Goal: Transaction & Acquisition: Purchase product/service

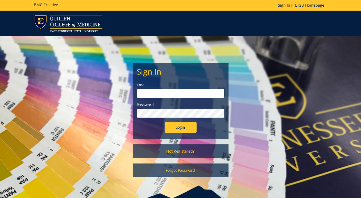
type input "[EMAIL_ADDRESS][DOMAIN_NAME]"
click at [185, 129] on input "Login" at bounding box center [181, 127] width 32 height 11
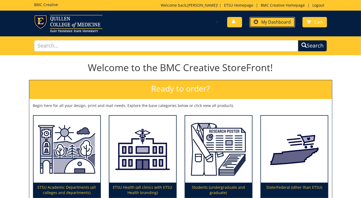
click at [279, 25] on link "My Dashboard" at bounding box center [271, 22] width 45 height 10
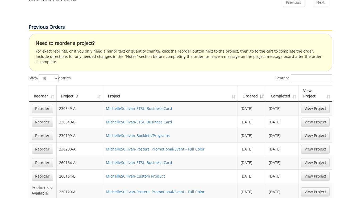
scroll to position [345, 0]
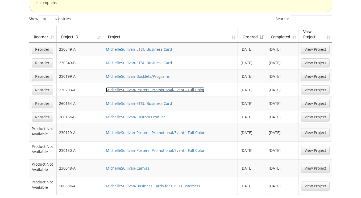
click at [161, 88] on link "MIchelleSullivan-Posters: Promotional/Event - Full Color" at bounding box center [155, 90] width 99 height 5
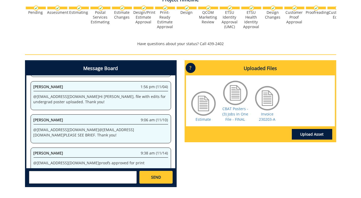
scroll to position [183, 0]
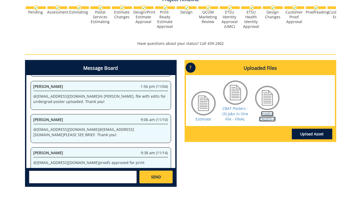
click at [267, 118] on link "Invoice 230203-A" at bounding box center [267, 116] width 16 height 10
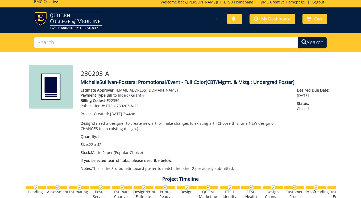
scroll to position [0, 0]
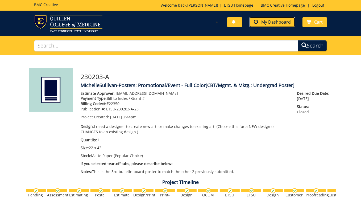
click at [283, 23] on span "My Dashboard" at bounding box center [276, 22] width 30 height 6
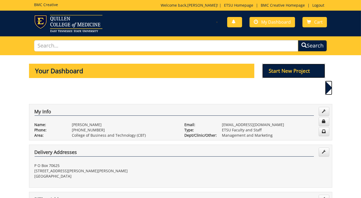
click at [297, 68] on p "Start New Project" at bounding box center [293, 71] width 63 height 14
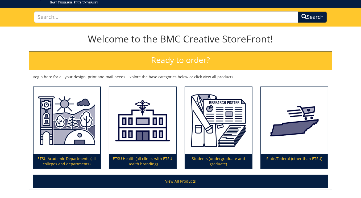
scroll to position [47, 0]
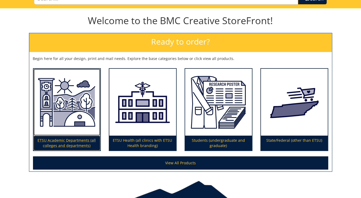
click at [51, 141] on p "ETSU Academic Departments (all colleges and departments)" at bounding box center [67, 143] width 67 height 15
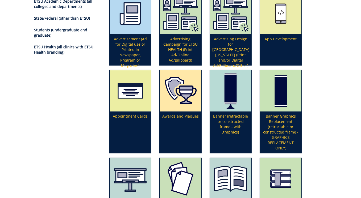
scroll to position [90, 0]
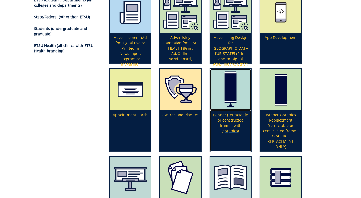
click at [239, 124] on p "Banner (retractable or constructed frame - with graphics)" at bounding box center [230, 130] width 41 height 41
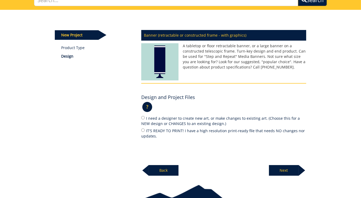
scroll to position [50, 0]
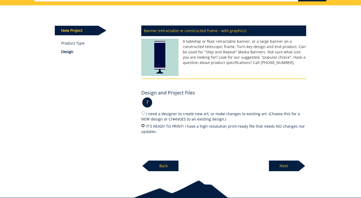
click at [142, 125] on input "IT'S READY TO PRINT! I have a high resolution print-ready file that needs NO ch…" at bounding box center [142, 125] width 3 height 3
radio input "true"
click at [275, 165] on p "Next" at bounding box center [284, 166] width 30 height 11
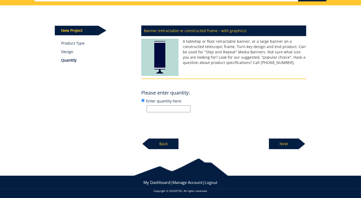
click at [184, 109] on input "Enter quantity here:" at bounding box center [169, 109] width 44 height 7
type input "1"
click at [301, 148] on div at bounding box center [302, 144] width 6 height 11
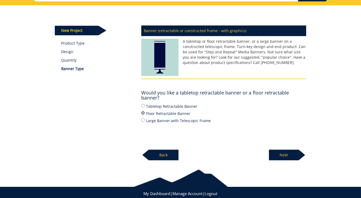
click at [143, 113] on input "Floor Retractable Banner" at bounding box center [142, 112] width 3 height 3
radio input "true"
click at [294, 155] on p "Next" at bounding box center [284, 155] width 30 height 11
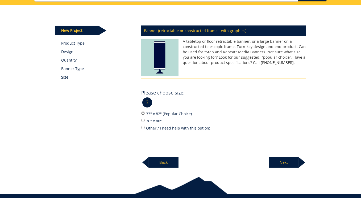
click at [143, 113] on input "33" x 82" (Popular Choice)" at bounding box center [142, 113] width 3 height 3
radio input "true"
click at [276, 161] on p "Next" at bounding box center [284, 162] width 30 height 11
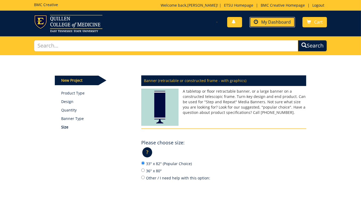
click at [271, 18] on link "My Dashboard" at bounding box center [271, 22] width 45 height 10
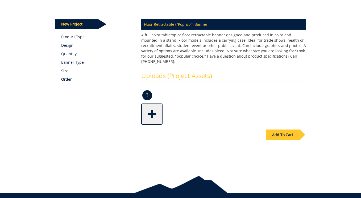
scroll to position [60, 0]
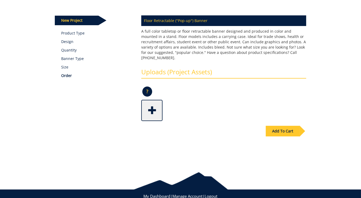
click at [288, 127] on div "Add To Cart" at bounding box center [283, 131] width 34 height 11
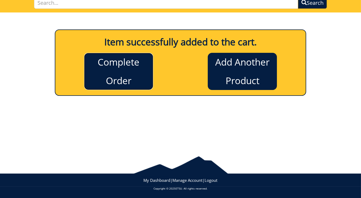
click at [113, 75] on link "Complete Order" at bounding box center [118, 71] width 69 height 37
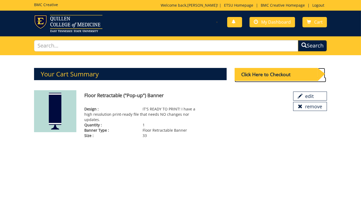
click at [300, 74] on div "Click Here to Checkout" at bounding box center [276, 74] width 83 height 13
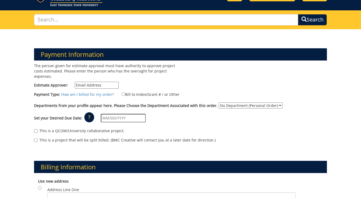
scroll to position [26, 0]
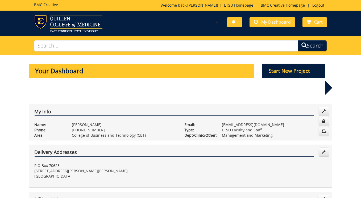
drag, startPoint x: 360, startPoint y: 35, endPoint x: 361, endPoint y: 38, distance: 3.1
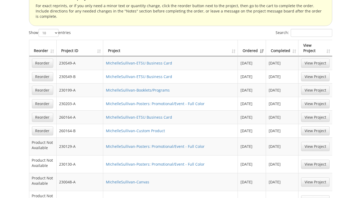
scroll to position [346, 0]
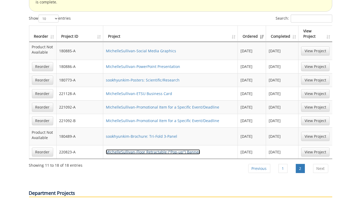
click at [190, 150] on link "MIchelleSullivan-Floor Retractable ("Pop-up") Banner" at bounding box center [153, 152] width 94 height 5
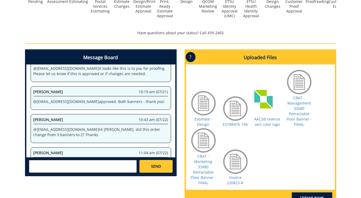
scroll to position [240, 0]
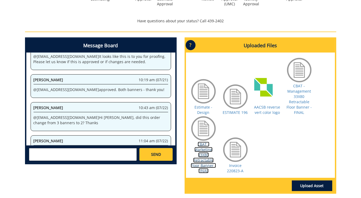
click at [208, 157] on link "CBAT - Marketing 33X80 Retractable Floor Banner - FINAL" at bounding box center [203, 158] width 25 height 32
